Goal: Check status: Check status

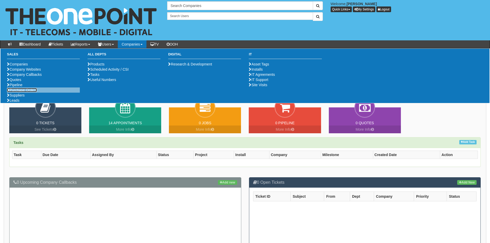
click at [19, 92] on link "Purchase Orders" at bounding box center [22, 90] width 30 height 4
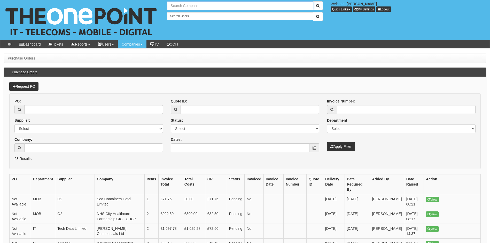
click at [199, 5] on input "text" at bounding box center [240, 5] width 146 height 9
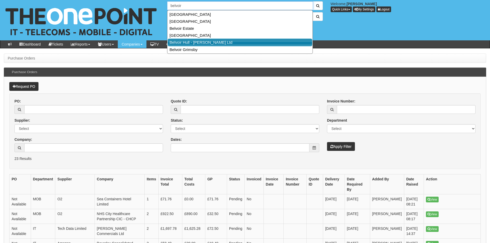
click at [190, 42] on link "Belvoir Hull - MK Aujla Ltd" at bounding box center [240, 42] width 145 height 7
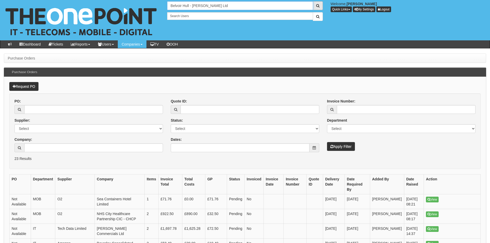
type input "Belvoir Hull - MK Aujla Ltd"
click at [319, 6] on span "submit" at bounding box center [317, 6] width 3 height 4
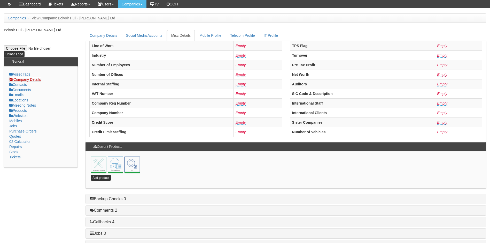
scroll to position [111, 0]
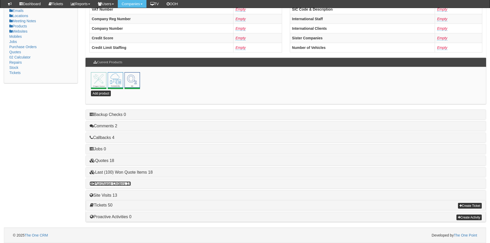
click at [115, 183] on link "Purchase Orders 18" at bounding box center [110, 183] width 41 height 4
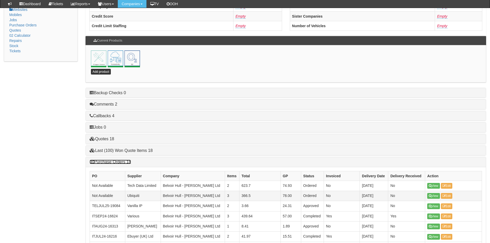
scroll to position [163, 0]
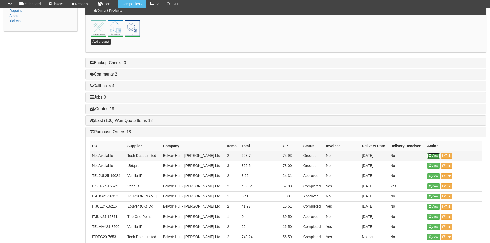
click at [434, 155] on link "View" at bounding box center [434, 156] width 13 height 6
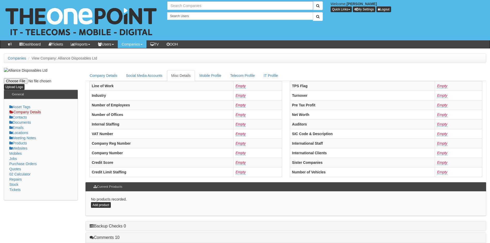
click at [188, 5] on input "text" at bounding box center [240, 5] width 146 height 9
click at [194, 15] on link "[PERSON_NAME] Estates Limited" at bounding box center [240, 14] width 145 height 7
type input "[PERSON_NAME] Estates Limited"
click at [319, 6] on span "submit" at bounding box center [317, 6] width 3 height 4
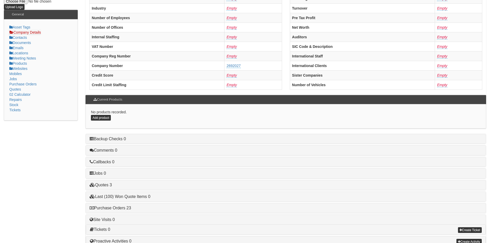
scroll to position [98, 0]
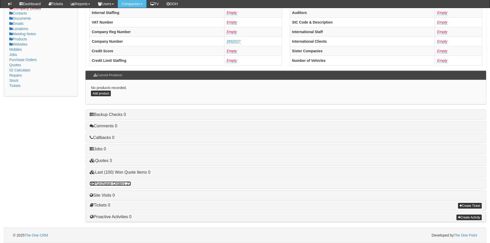
click at [111, 184] on link "Purchase Orders 23" at bounding box center [110, 183] width 41 height 4
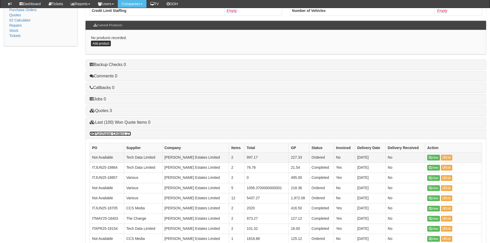
scroll to position [150, 0]
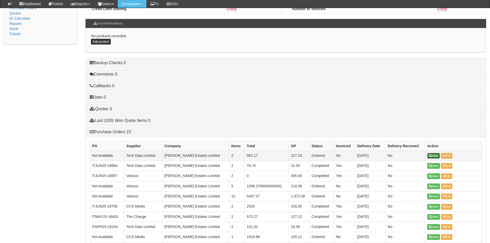
click at [435, 155] on link "View" at bounding box center [434, 156] width 13 height 6
